Goal: Information Seeking & Learning: Check status

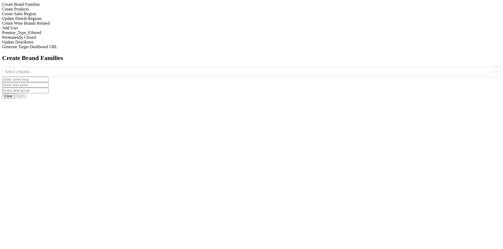
click at [72, 21] on div "Update Distrib Regions" at bounding box center [251, 18] width 499 height 5
click at [491, 67] on div at bounding box center [495, 71] width 9 height 9
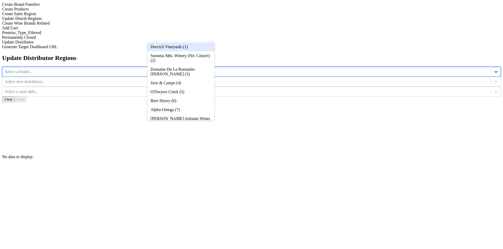
type input "39"
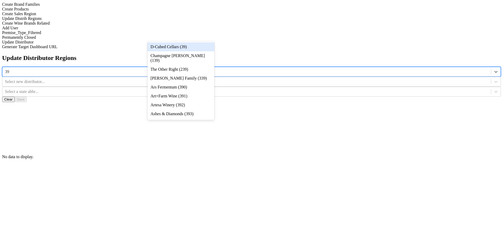
click at [205, 44] on div "D-Cubed Cellars (39)" at bounding box center [180, 46] width 67 height 9
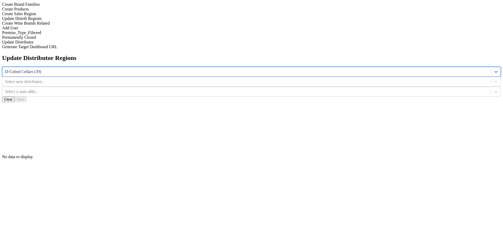
click at [271, 79] on div at bounding box center [246, 82] width 483 height 6
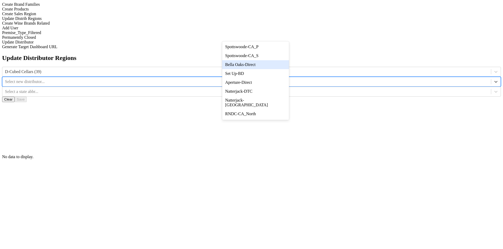
click at [273, 68] on div "Bella Oaks-Direct" at bounding box center [255, 64] width 67 height 9
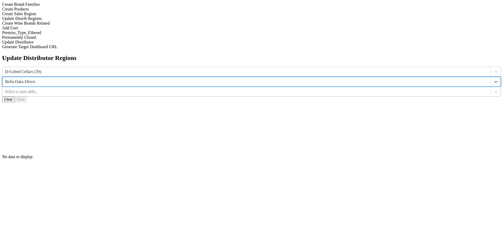
click at [322, 89] on div at bounding box center [246, 92] width 483 height 6
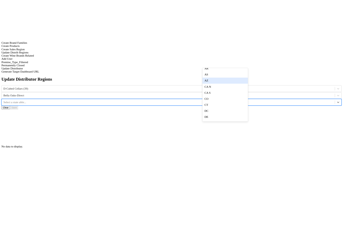
scroll to position [31, 0]
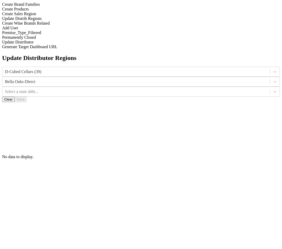
click at [280, 73] on div "Update Distributor Regions D-Cubed Cellars (39) Bella Oaks-Direct Select a stat…" at bounding box center [141, 106] width 278 height 105
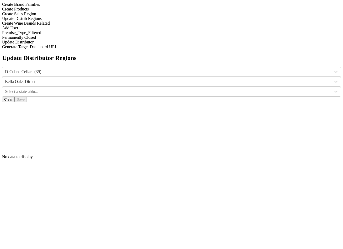
click at [76, 26] on div "Create Wine Brands Related" at bounding box center [171, 23] width 338 height 5
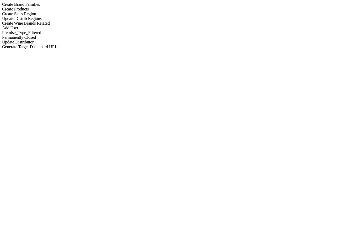
click at [73, 21] on div "Update Distrib Regions" at bounding box center [171, 18] width 338 height 5
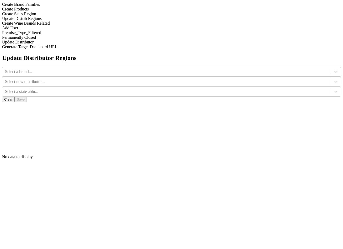
click at [122, 69] on div at bounding box center [166, 72] width 323 height 6
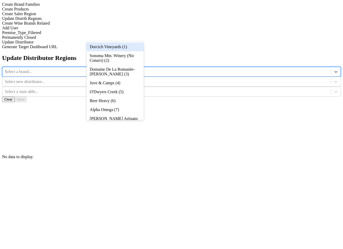
type input "39"
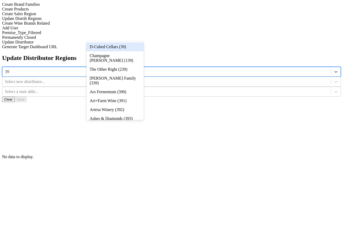
click at [127, 46] on div "D-Cubed Cellars (39)" at bounding box center [114, 46] width 57 height 9
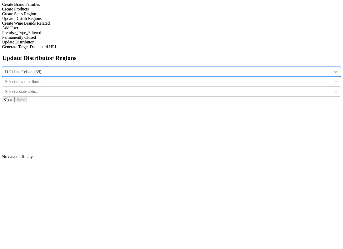
click at [194, 79] on div at bounding box center [166, 82] width 323 height 6
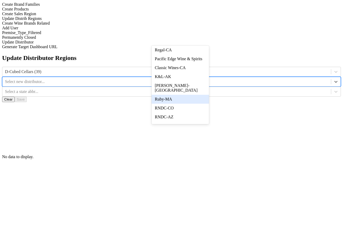
scroll to position [178, 0]
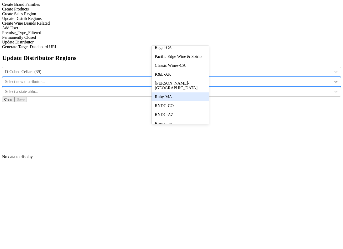
click at [201, 110] on div "RNDC-CO" at bounding box center [179, 105] width 57 height 9
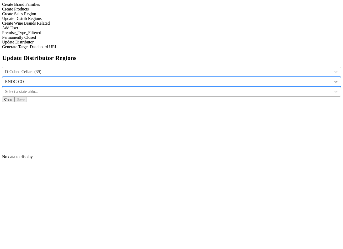
click at [256, 89] on div at bounding box center [166, 92] width 323 height 6
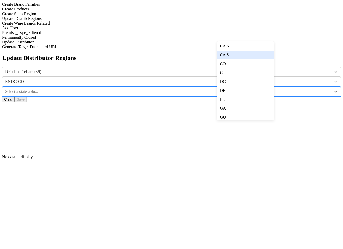
scroll to position [56, 0]
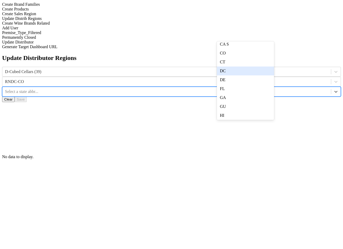
click at [256, 75] on div "DC" at bounding box center [245, 71] width 57 height 9
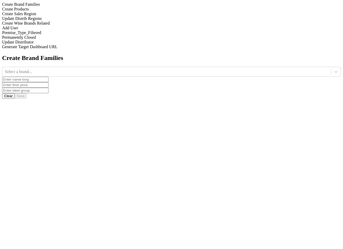
click at [55, 21] on div "Update Distrib Regions" at bounding box center [171, 18] width 338 height 5
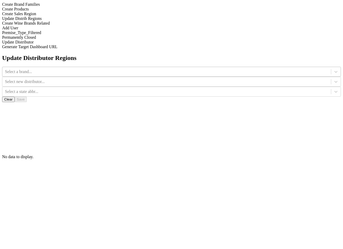
click at [132, 68] on div "Select a brand..." at bounding box center [166, 72] width 328 height 8
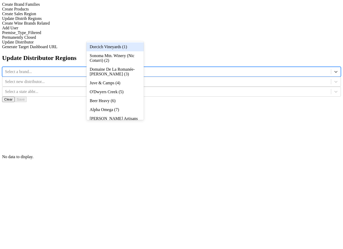
click at [130, 51] on div "Dorcich Vineyards (1)" at bounding box center [114, 46] width 57 height 9
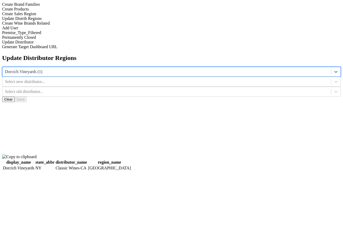
click at [194, 79] on div at bounding box center [166, 82] width 323 height 6
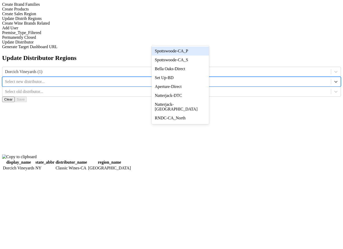
click at [197, 51] on div "Spottswoode-CA_P" at bounding box center [179, 51] width 57 height 9
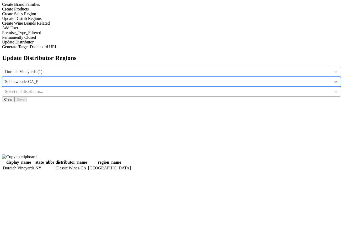
click at [244, 89] on div at bounding box center [166, 92] width 323 height 6
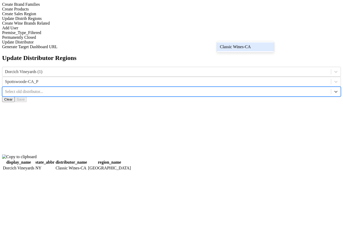
click at [248, 46] on div "Classic Wines-CA" at bounding box center [245, 46] width 57 height 9
click at [15, 97] on button "Clear" at bounding box center [8, 100] width 13 height 6
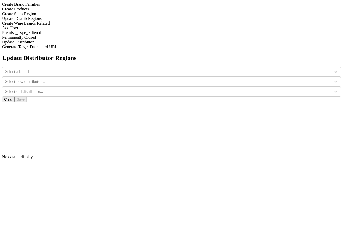
click at [137, 67] on div "Select a brand..." at bounding box center [171, 72] width 338 height 10
click at [134, 68] on div "Select a brand..." at bounding box center [166, 72] width 328 height 8
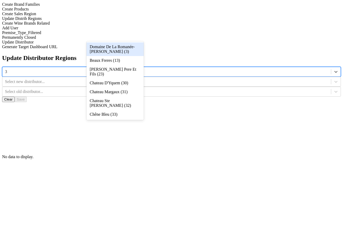
type input "39"
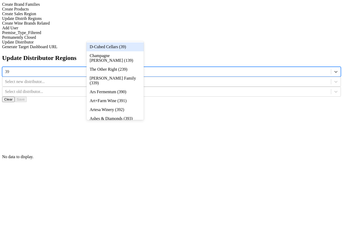
click at [133, 47] on div "D-Cubed Cellars (39)" at bounding box center [114, 46] width 57 height 9
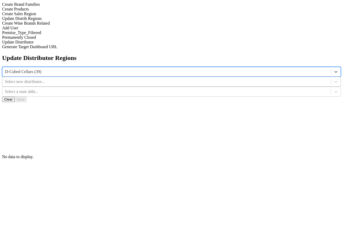
click at [181, 79] on div at bounding box center [166, 82] width 323 height 6
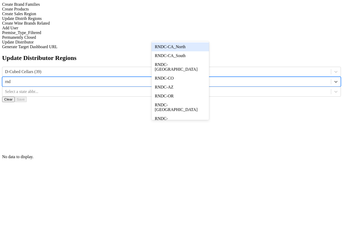
type input "rndc"
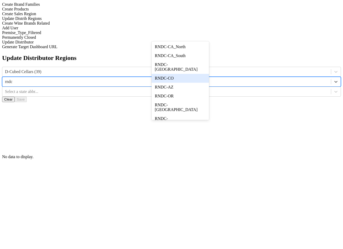
click at [181, 77] on div "RNDC-CO" at bounding box center [179, 78] width 57 height 9
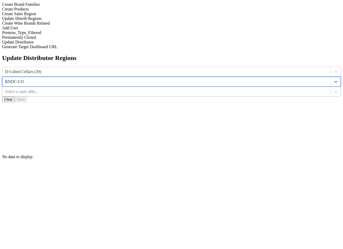
click at [249, 89] on div at bounding box center [166, 92] width 323 height 6
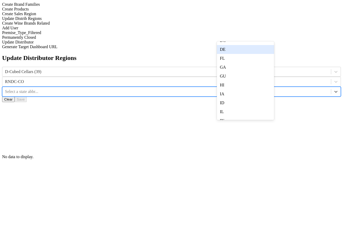
scroll to position [84, 0]
click at [253, 47] on div "DC" at bounding box center [245, 43] width 57 height 9
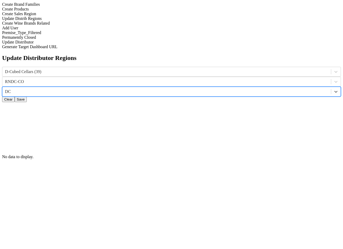
click at [27, 97] on button "Save" at bounding box center [21, 100] width 12 height 6
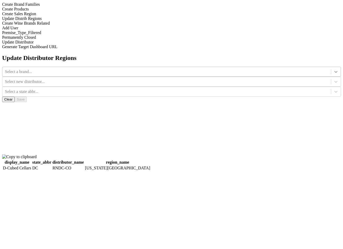
click at [333, 69] on icon at bounding box center [335, 71] width 5 height 5
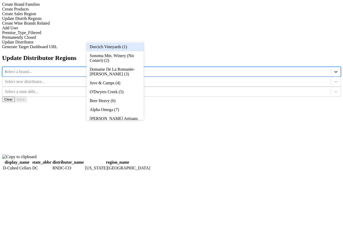
type input "41"
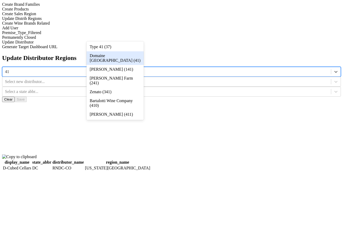
click at [131, 63] on div "Domaine De La Charbonniere (41)" at bounding box center [114, 58] width 57 height 14
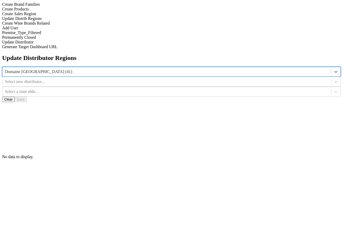
click at [197, 78] on div "Select new distributor..." at bounding box center [166, 82] width 328 height 8
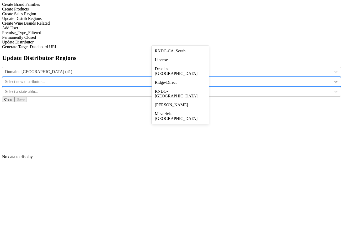
scroll to position [124, 0]
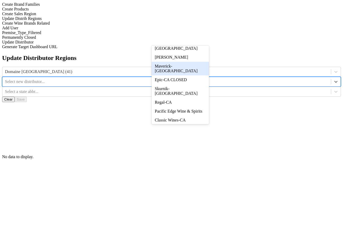
click at [200, 75] on div "Maverick-TX" at bounding box center [179, 69] width 57 height 14
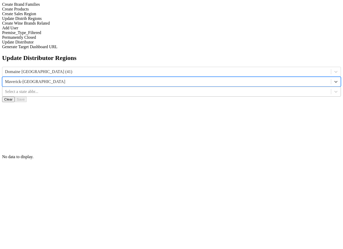
click at [246, 89] on div at bounding box center [166, 92] width 323 height 6
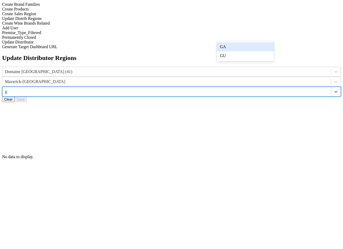
type input "ga"
click at [261, 51] on div "GA" at bounding box center [245, 46] width 57 height 9
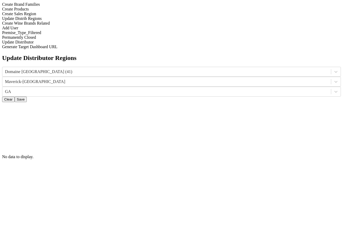
click at [27, 97] on button "Save" at bounding box center [21, 100] width 12 height 6
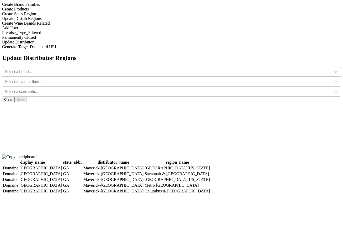
click at [331, 67] on div at bounding box center [335, 71] width 9 height 9
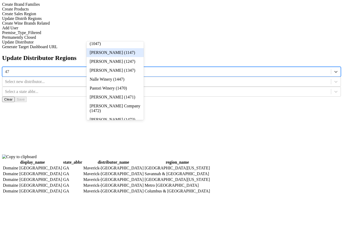
scroll to position [214, 0]
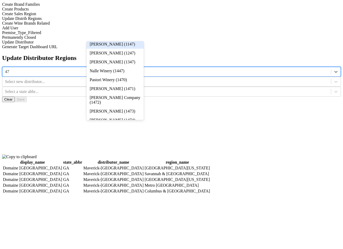
type input "47"
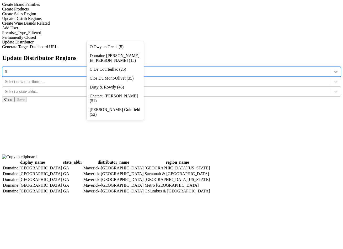
type input "53"
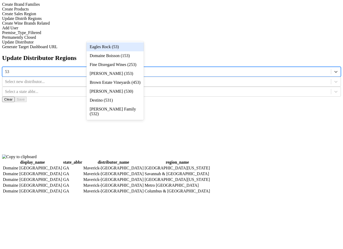
click at [127, 47] on div "Eagles Rock (53)" at bounding box center [114, 46] width 57 height 9
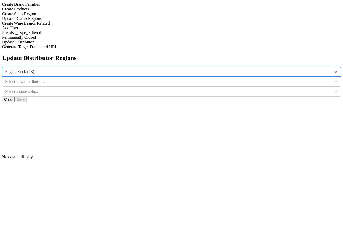
click at [193, 79] on div at bounding box center [166, 82] width 323 height 6
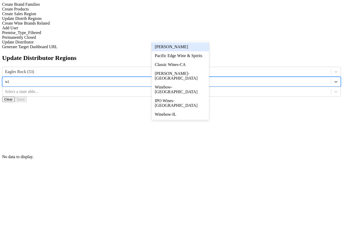
type input "wil"
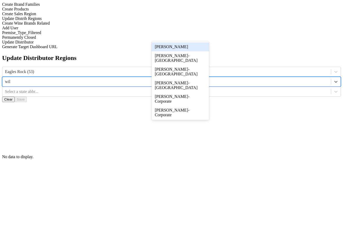
click at [198, 46] on div "Wilson Daniels" at bounding box center [179, 46] width 57 height 9
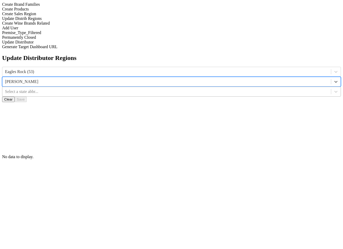
click at [250, 89] on div at bounding box center [166, 92] width 323 height 6
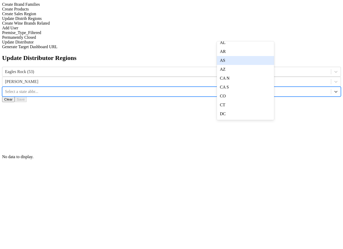
scroll to position [15, 0]
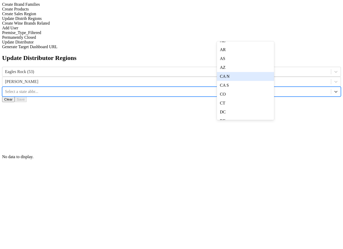
click at [253, 81] on div "CA N" at bounding box center [245, 76] width 57 height 9
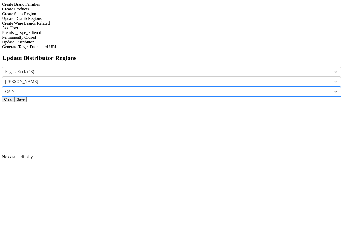
click at [27, 97] on button "Save" at bounding box center [21, 100] width 12 height 6
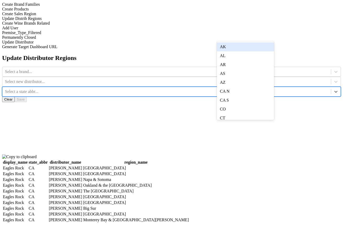
click at [253, 89] on div at bounding box center [166, 92] width 323 height 6
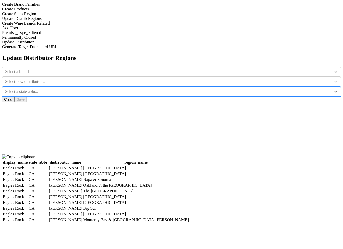
click at [243, 89] on div at bounding box center [166, 92] width 323 height 6
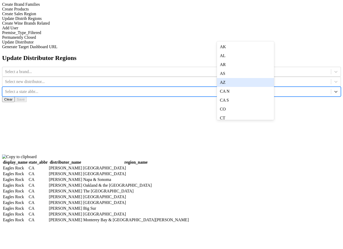
scroll to position [30, 0]
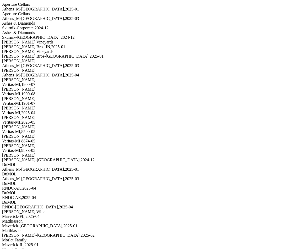
scroll to position [175, 0]
click at [76, 167] on div "Athens_M-TN , 2025 - 01" at bounding box center [141, 169] width 278 height 5
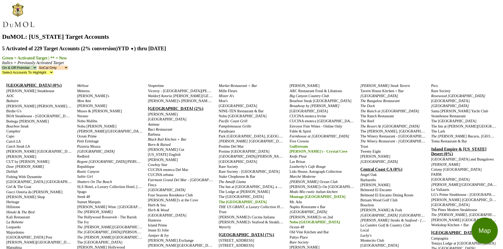
select select "SoCal"
click at [68, 65] on select "NorCal & SoCal NorCal Only SoCal Only" at bounding box center [53, 67] width 30 height 4
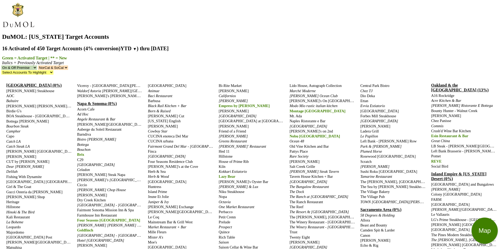
click at [68, 65] on select "NorCal & SoCal NorCal Only SoCal Only" at bounding box center [53, 67] width 30 height 4
click at [265, 46] on h2 "16 Activated of 450 Target Accounts (4% conversion) YTD ▼ YTD LTM ) thru 1/15/25" at bounding box center [251, 49] width 499 height 6
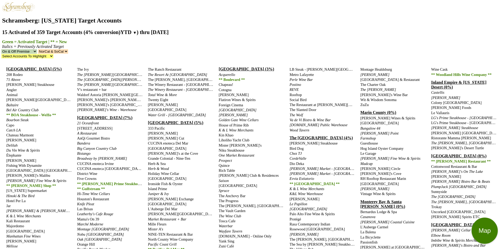
click at [68, 49] on select "NorCal & SoCal NorCal Only SoCal Only" at bounding box center [53, 51] width 30 height 4
select select "NorCal"
click at [68, 49] on select "NorCal & SoCal NorCal Only SoCal Only" at bounding box center [53, 51] width 30 height 4
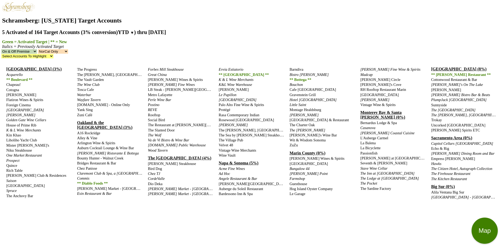
select select "NorCal"
click at [68, 49] on select "NorCal & SoCal NorCal Only SoCal Only" at bounding box center [53, 51] width 30 height 4
select select
click at [68, 49] on select "NorCal & SoCal NorCal Only SoCal Only" at bounding box center [53, 51] width 30 height 4
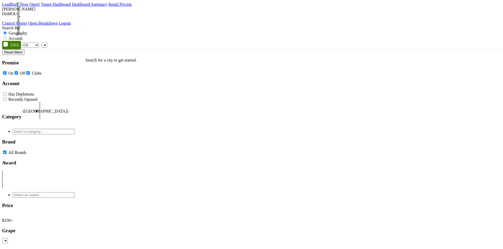
click at [39, 43] on select "AK AL AR AZ CA CO CT DC DE FL GA HI IA ID IL IN KS KY LA MA MD ME MI MN MO MS M…" at bounding box center [30, 45] width 17 height 5
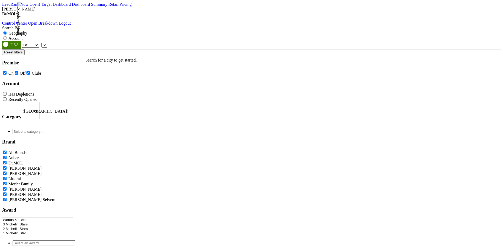
click at [36, 43] on select "AK AL AR AZ CA CO CT DC DE FL GA HI IA ID IL IN KS KY LA MA MD ME MI MN MO MS M…" at bounding box center [30, 45] width 17 height 5
click at [71, 7] on link "Target Dashboard" at bounding box center [56, 4] width 30 height 4
click at [39, 43] on select "AK AL AR AZ CA CO CT DC DE FL GA HI IA ID IL IN KS KY LA MA MD ME MI MN MO MS M…" at bounding box center [30, 45] width 17 height 5
select select "NY"
click at [36, 43] on select "AK AL AR AZ CA CO CT DC DE FL GA HI IA ID IL IN KS KY LA MA MD ME MI MN MO MS M…" at bounding box center [30, 45] width 17 height 5
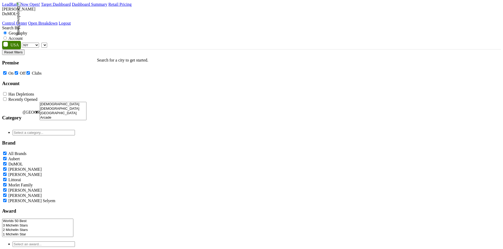
click at [71, 7] on link "Target Dashboard" at bounding box center [56, 4] width 30 height 4
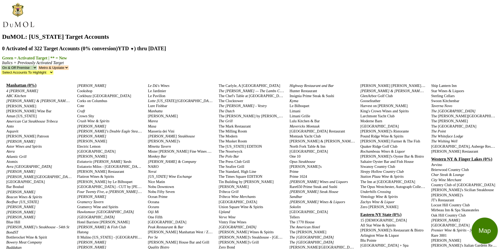
click at [69, 65] on select "Metro & Upstate Metro Only Upstate Only" at bounding box center [53, 67] width 31 height 4
select select "Metro"
click at [69, 65] on select "Metro & Upstate Metro Only Upstate Only" at bounding box center [53, 67] width 31 height 4
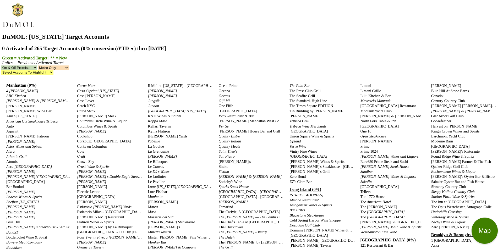
click at [53, 70] on select "Select Accounts To Highlight **Activated After [DATE]** Prev. Active, YTD Non-B…" at bounding box center [27, 72] width 52 height 4
click at [69, 65] on select "Metro & Upstate Metro Only Upstate Only" at bounding box center [53, 67] width 31 height 4
select select "Upstate"
click at [69, 65] on select "Metro & Upstate Metro Only Upstate Only" at bounding box center [53, 67] width 31 height 4
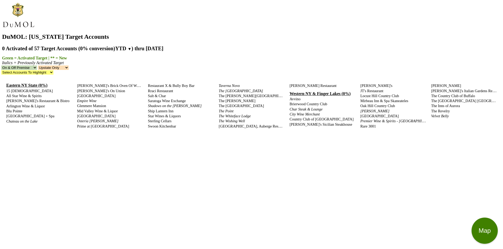
select select "Upstate"
click at [34, 83] on link "Eastern NY State (0%)" at bounding box center [26, 85] width 41 height 4
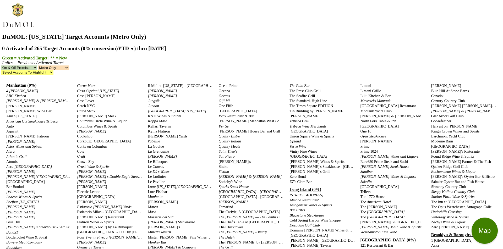
select select "Metro"
drag, startPoint x: 261, startPoint y: 13, endPoint x: 295, endPoint y: 11, distance: 33.8
click at [295, 33] on h1 "DuMOL: New York Target Accounts (Metro Only)" at bounding box center [251, 36] width 499 height 7
click at [266, 33] on h1 "DuMOL: New York Target Accounts (Metro Only)" at bounding box center [251, 36] width 499 height 7
click at [69, 65] on select "Metro & Upstate Metro Only Upstate Only" at bounding box center [53, 67] width 31 height 4
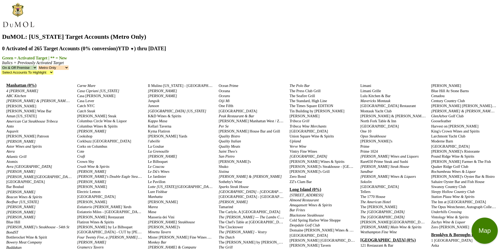
drag, startPoint x: 261, startPoint y: 13, endPoint x: 298, endPoint y: 13, distance: 36.9
click at [298, 33] on h1 "DuMOL: New York Target Accounts (Metro Only)" at bounding box center [251, 36] width 499 height 7
select select "Metro"
click at [69, 65] on select "Metro & Upstate Metro Only Upstate Only" at bounding box center [53, 67] width 31 height 4
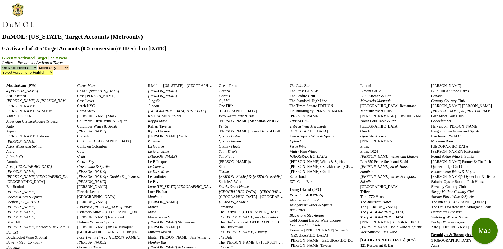
select select "Upstate"
click at [69, 65] on select "Metro & Upstate Metro Only Upstate Only" at bounding box center [53, 67] width 31 height 4
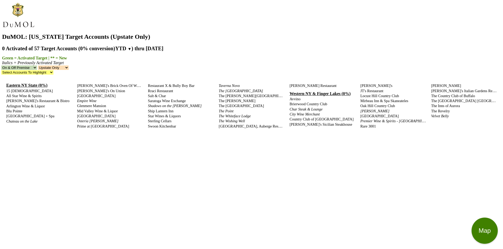
select select "Upstate"
